Goal: Use online tool/utility: Use online tool/utility

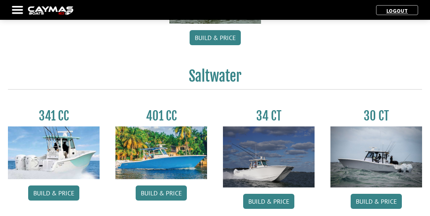
scroll to position [294, 0]
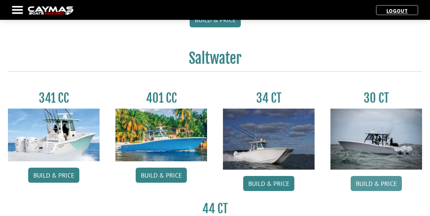
click at [383, 183] on link "Build & Price" at bounding box center [376, 183] width 51 height 15
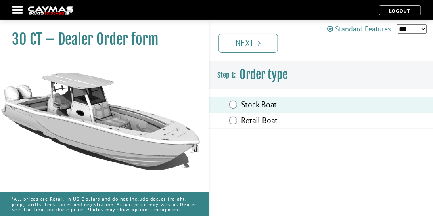
click at [261, 42] on icon "Pagination" at bounding box center [259, 43] width 3 height 8
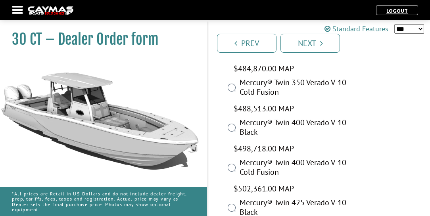
scroll to position [90, 0]
